Goal: Task Accomplishment & Management: Use online tool/utility

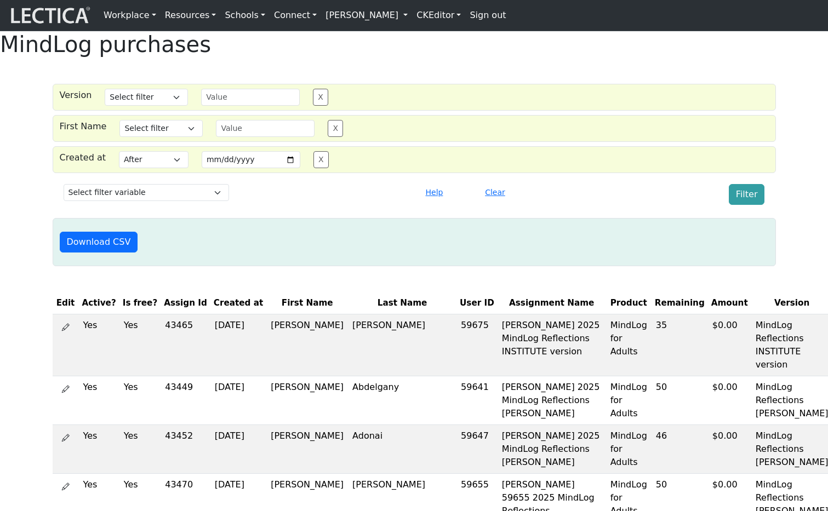
select select "gt"
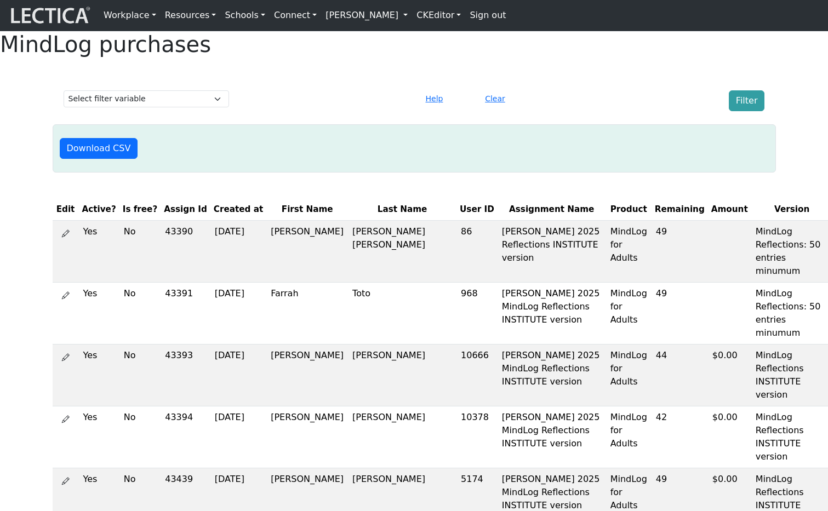
click at [457, 220] on th "User ID" at bounding box center [477, 209] width 41 height 21
click at [275, 220] on th "First Name" at bounding box center [307, 209] width 82 height 21
click at [210, 220] on th "Created at" at bounding box center [238, 209] width 56 height 21
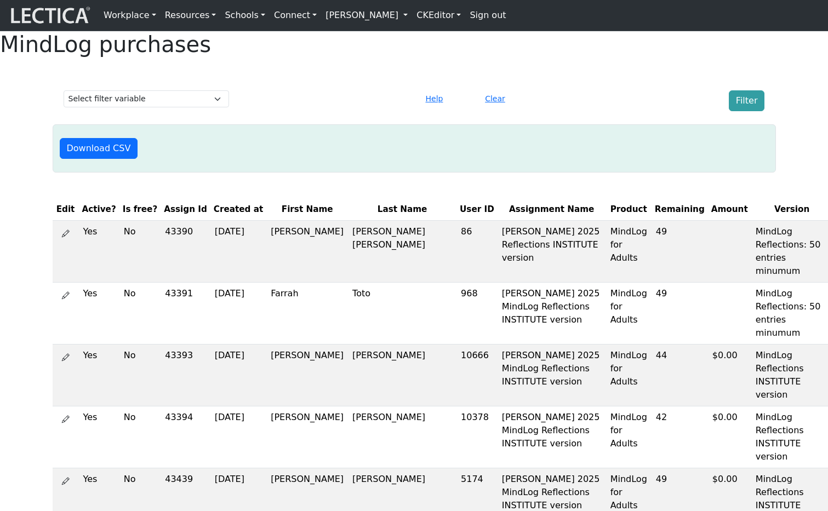
click at [652, 220] on th "Remaining" at bounding box center [680, 209] width 56 height 21
click at [219, 107] on select "Select filter variable First Name Last Name Version User ID Amount Created at" at bounding box center [147, 98] width 166 height 17
select select "last_name"
click at [64, 107] on select "Select filter variable First Name Last Name Version User ID Amount Created at" at bounding box center [147, 98] width 166 height 17
click at [297, 111] on div at bounding box center [325, 100] width 179 height 21
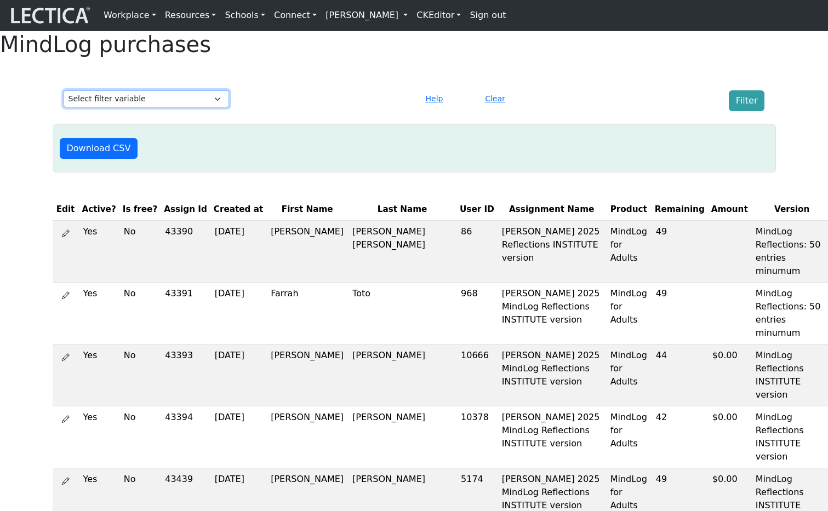
click at [215, 107] on select "Select filter variable First Name Last Name Version User ID Amount Created at" at bounding box center [147, 98] width 166 height 17
select select "first_name"
click at [64, 107] on select "Select filter variable First Name Last Name Version User ID Amount Created at" at bounding box center [147, 98] width 166 height 17
click at [254, 116] on div "Select filter variable First Name Last Name Version User ID Amount Created at H…" at bounding box center [414, 101] width 710 height 30
